Goal: Task Accomplishment & Management: Manage account settings

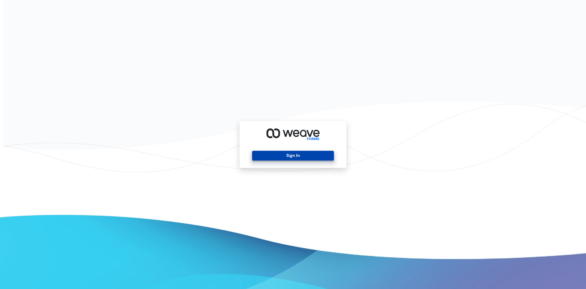
click at [304, 158] on button "Sign In" at bounding box center [293, 156] width 82 height 10
